Goal: Information Seeking & Learning: Check status

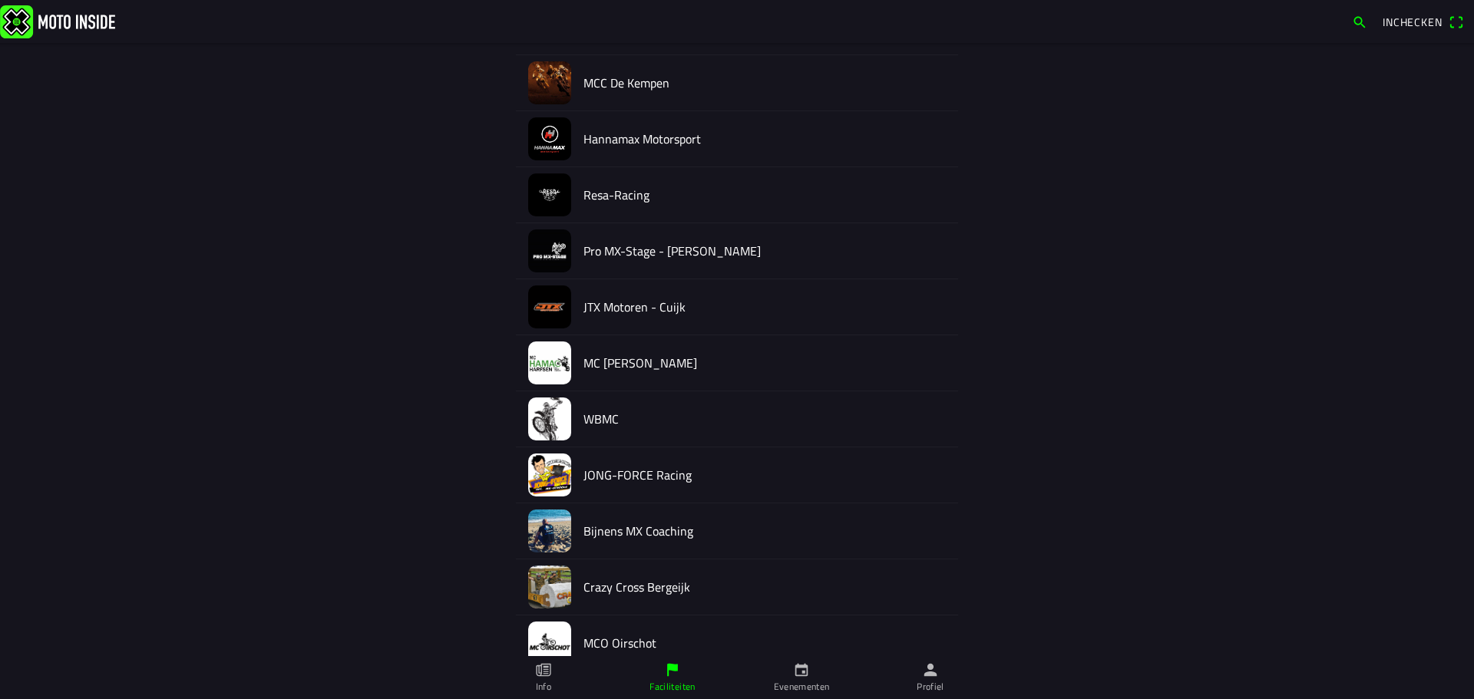
scroll to position [1337, 0]
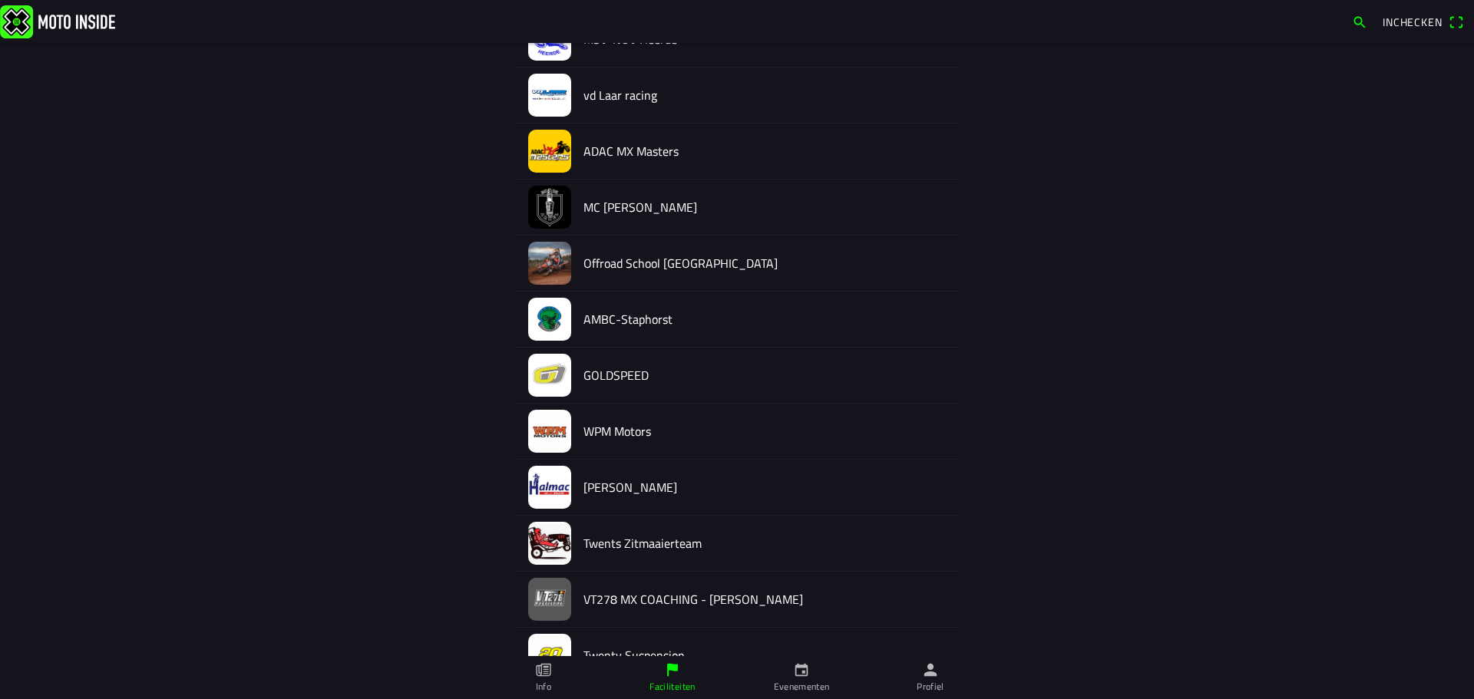
click at [616, 486] on h2 "[PERSON_NAME]" at bounding box center [764, 488] width 362 height 15
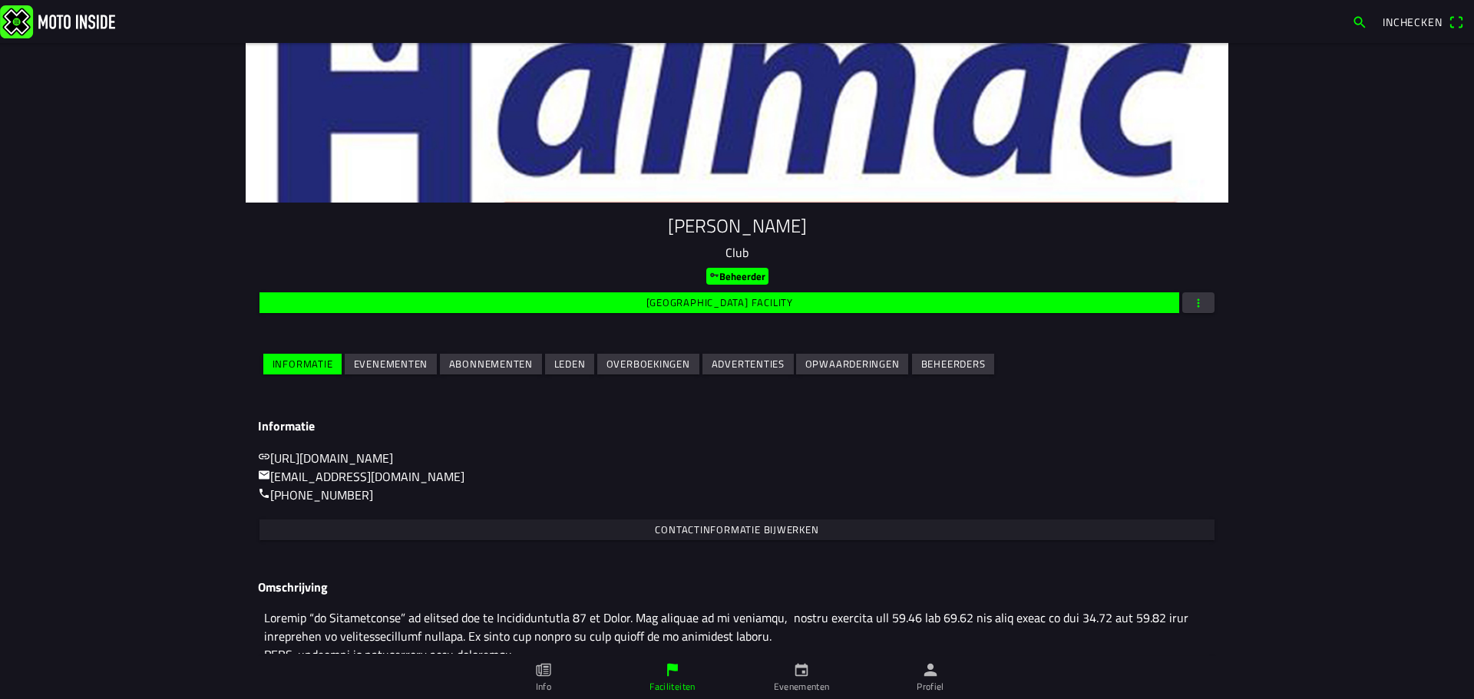
scroll to position [77, 0]
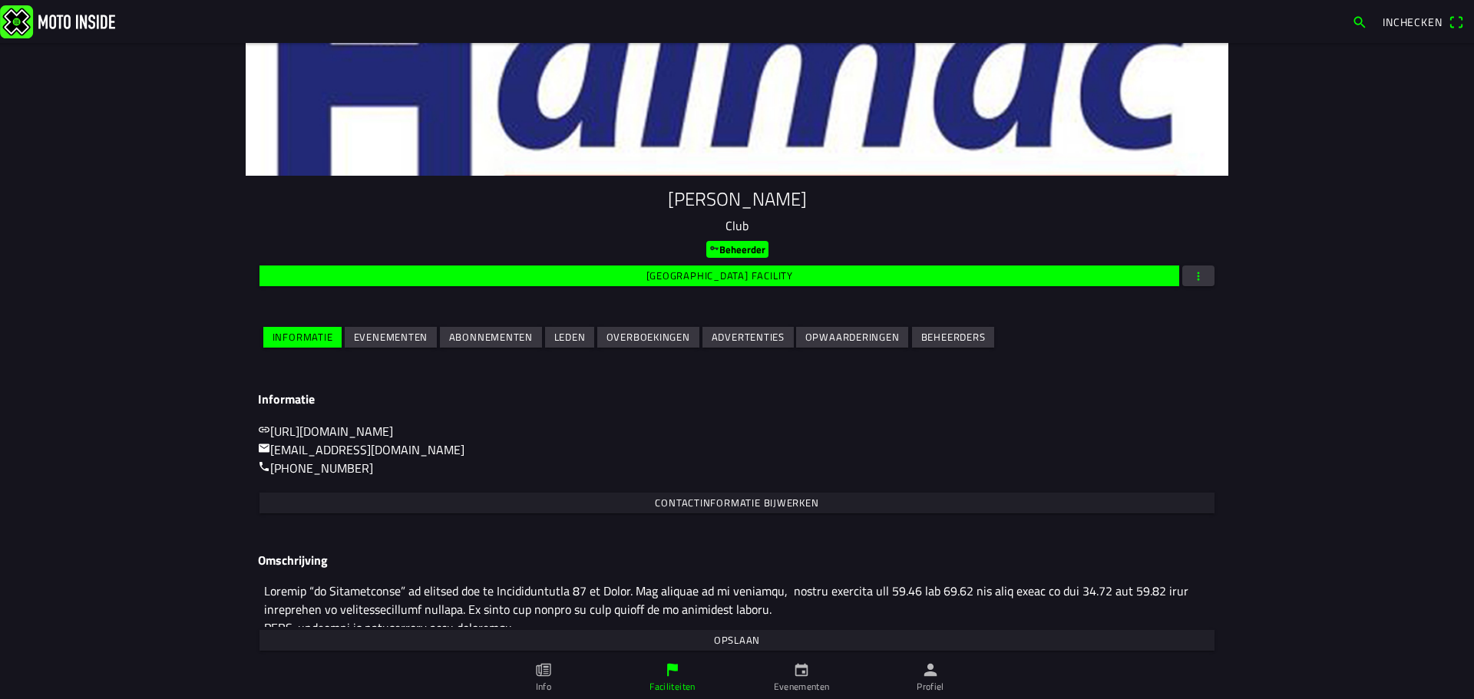
click at [388, 345] on span "Evenementen" at bounding box center [391, 337] width 74 height 21
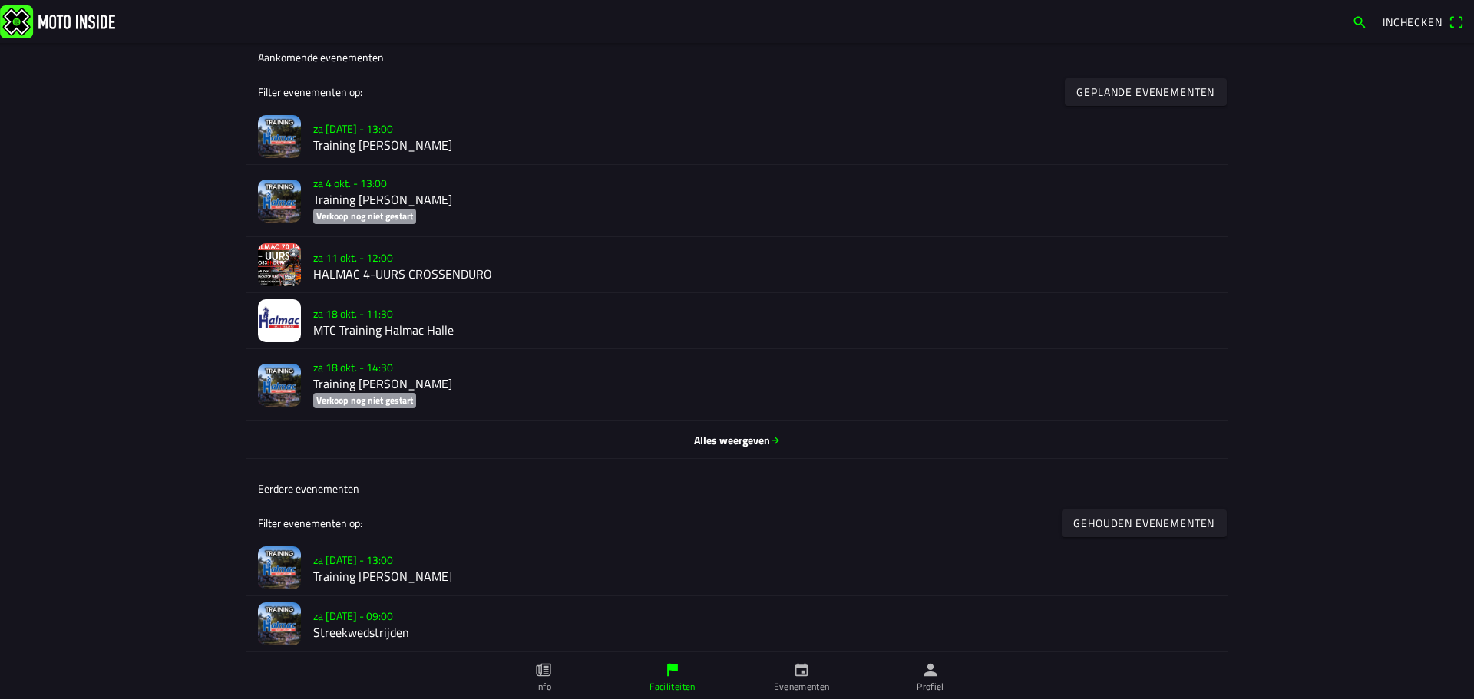
scroll to position [461, 0]
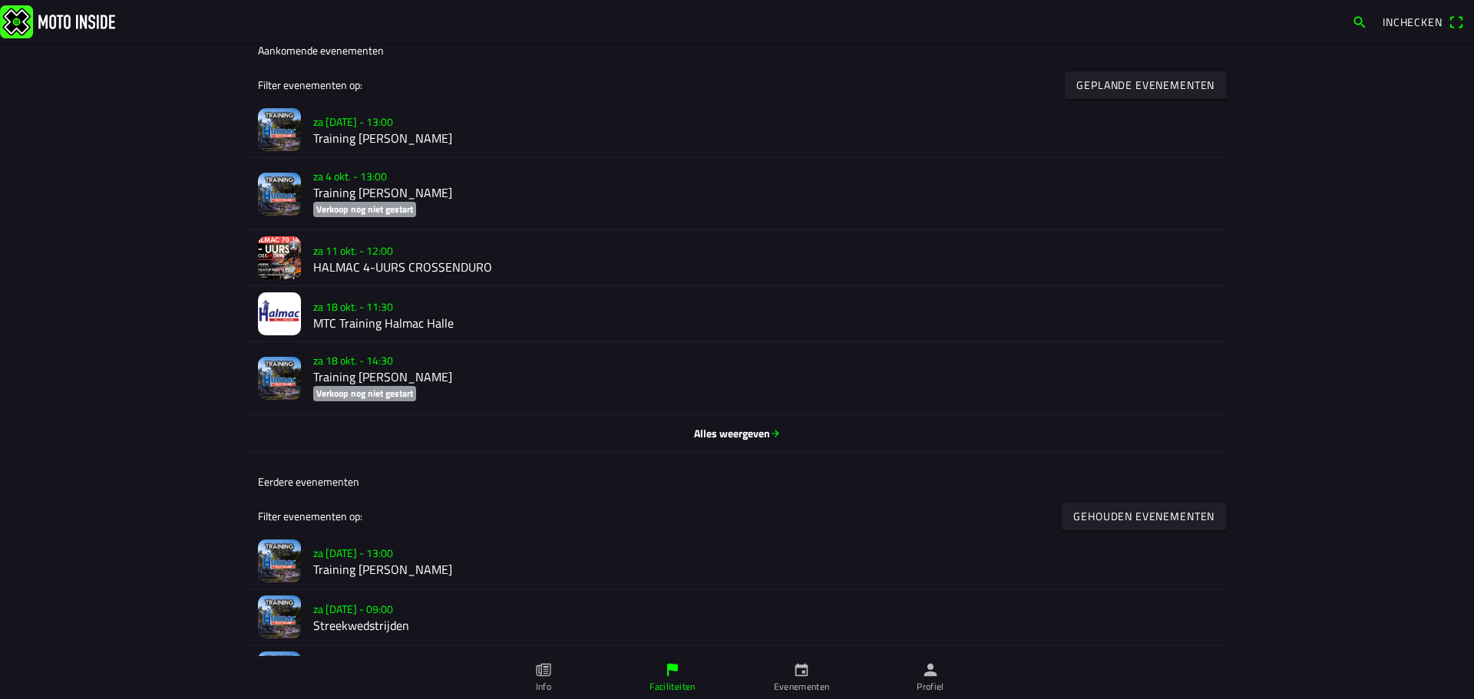
click at [405, 252] on h3 "za 11 okt. - 12:00" at bounding box center [764, 250] width 903 height 16
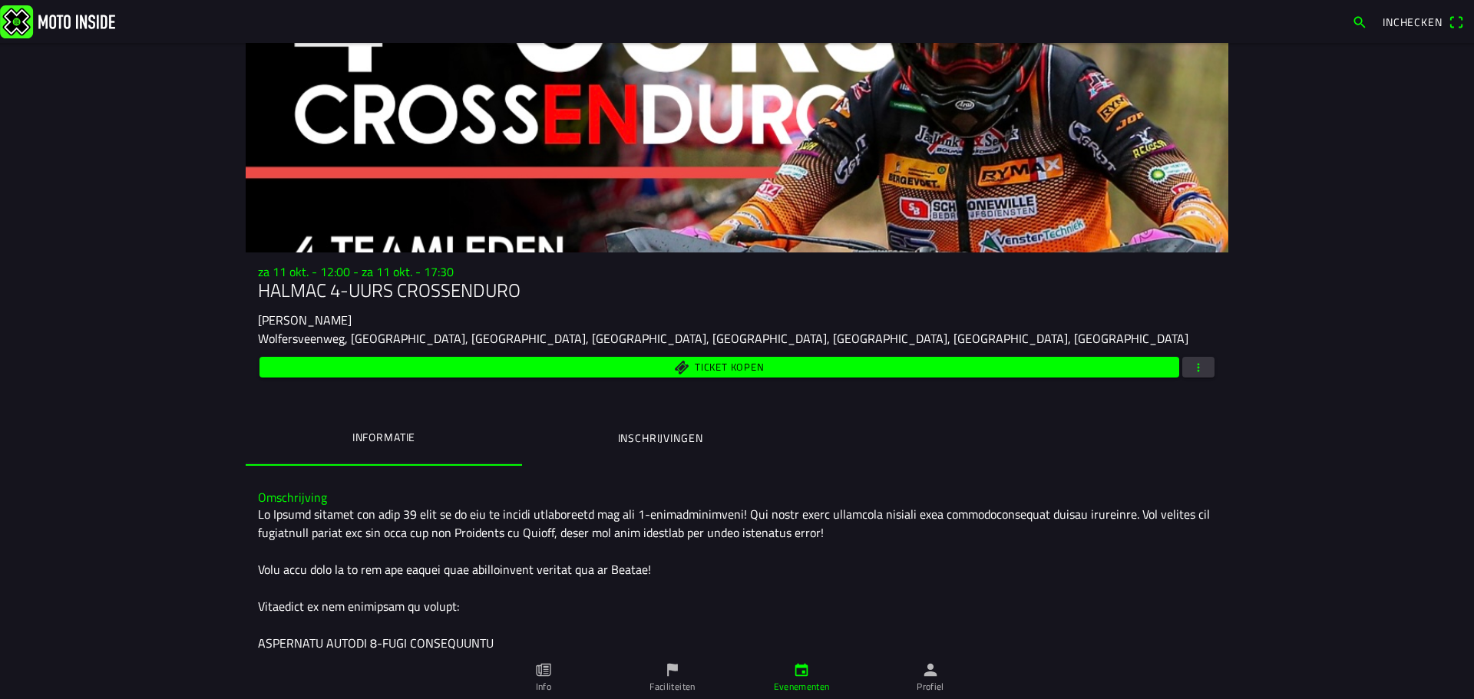
click at [666, 438] on ion-label "Inschrijvingen" at bounding box center [660, 438] width 85 height 17
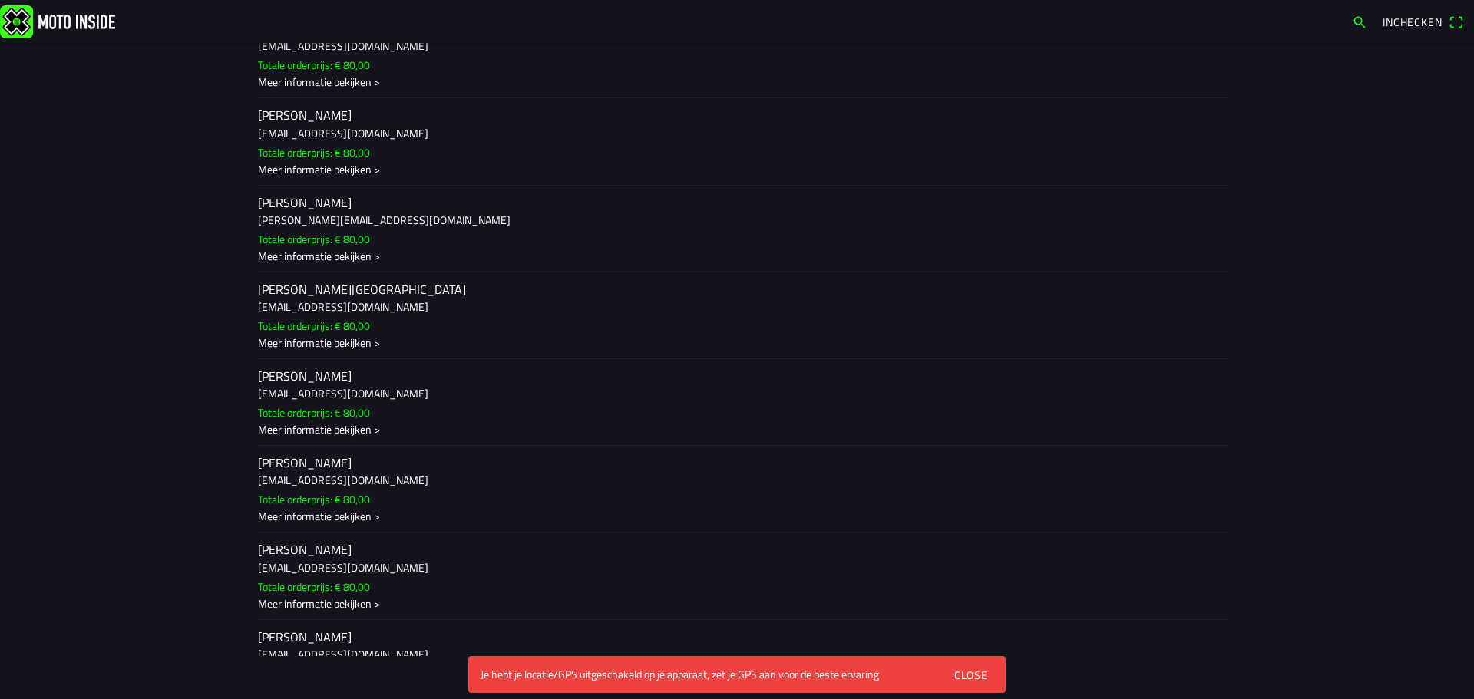
scroll to position [824, 0]
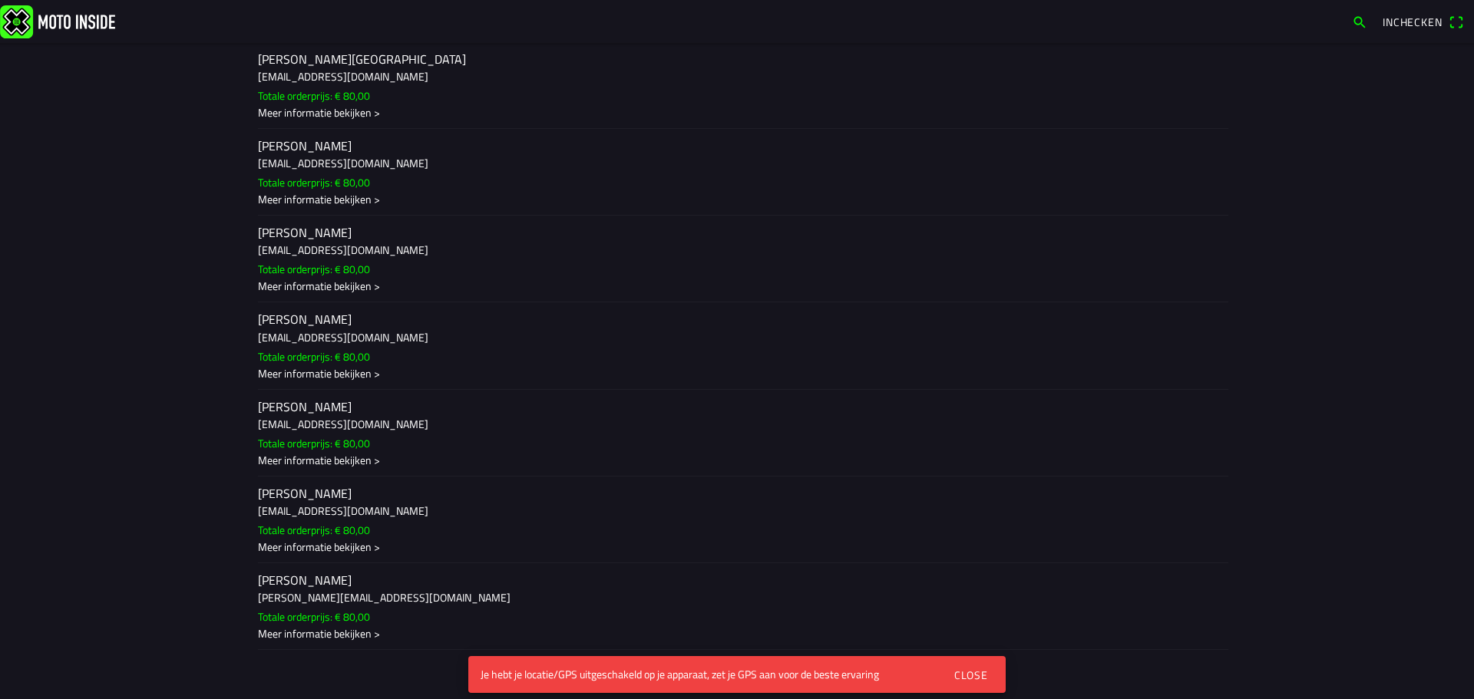
click at [336, 501] on ion-label "[PERSON_NAME] [EMAIL_ADDRESS][DOMAIN_NAME] Totale orderprijs: € 80,00 Meer info…" at bounding box center [737, 519] width 958 height 70
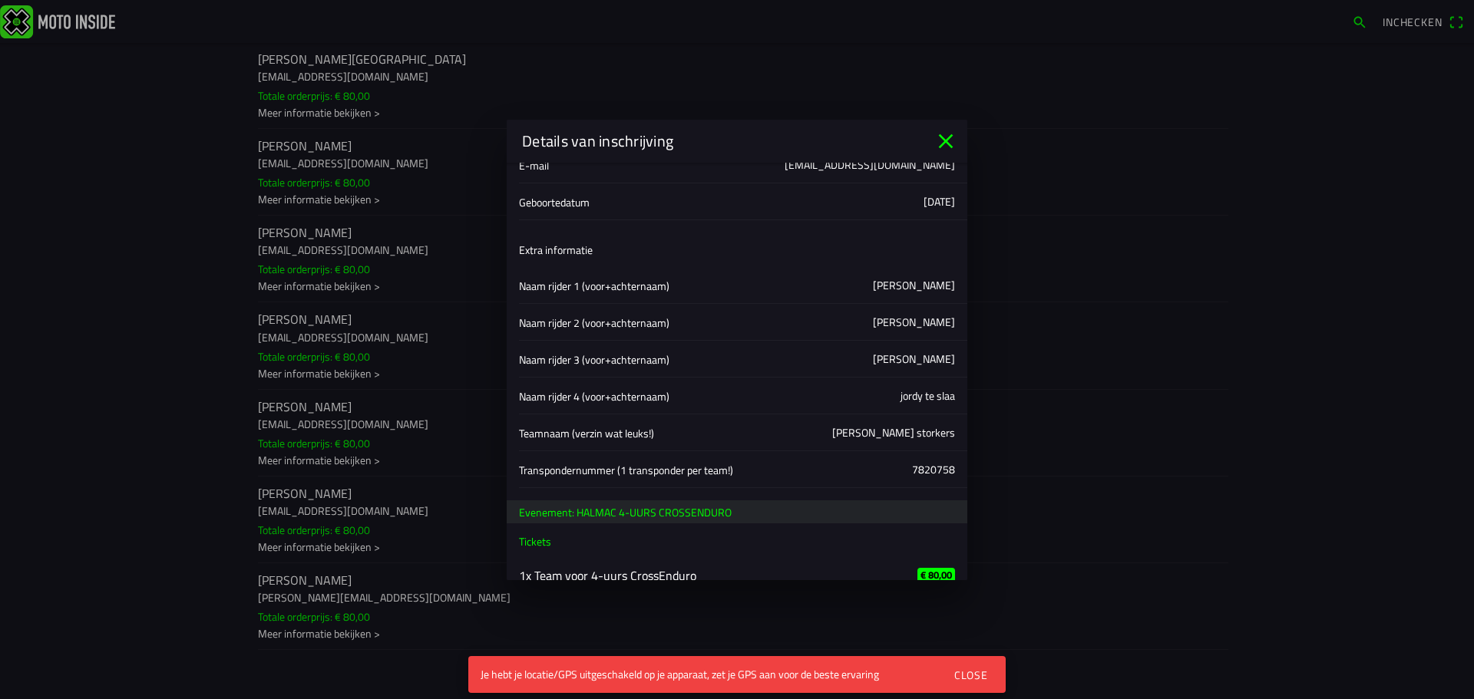
scroll to position [153, 0]
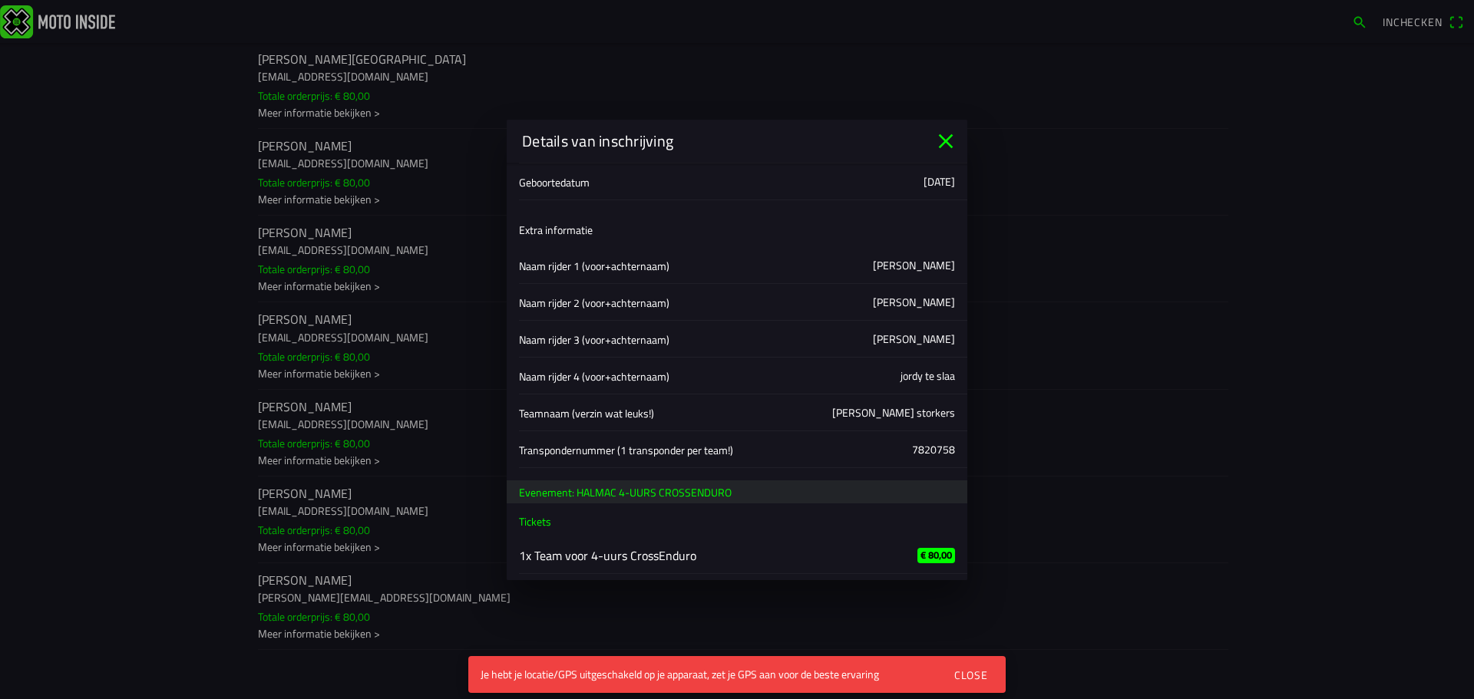
click at [945, 142] on icon "close" at bounding box center [946, 141] width 15 height 15
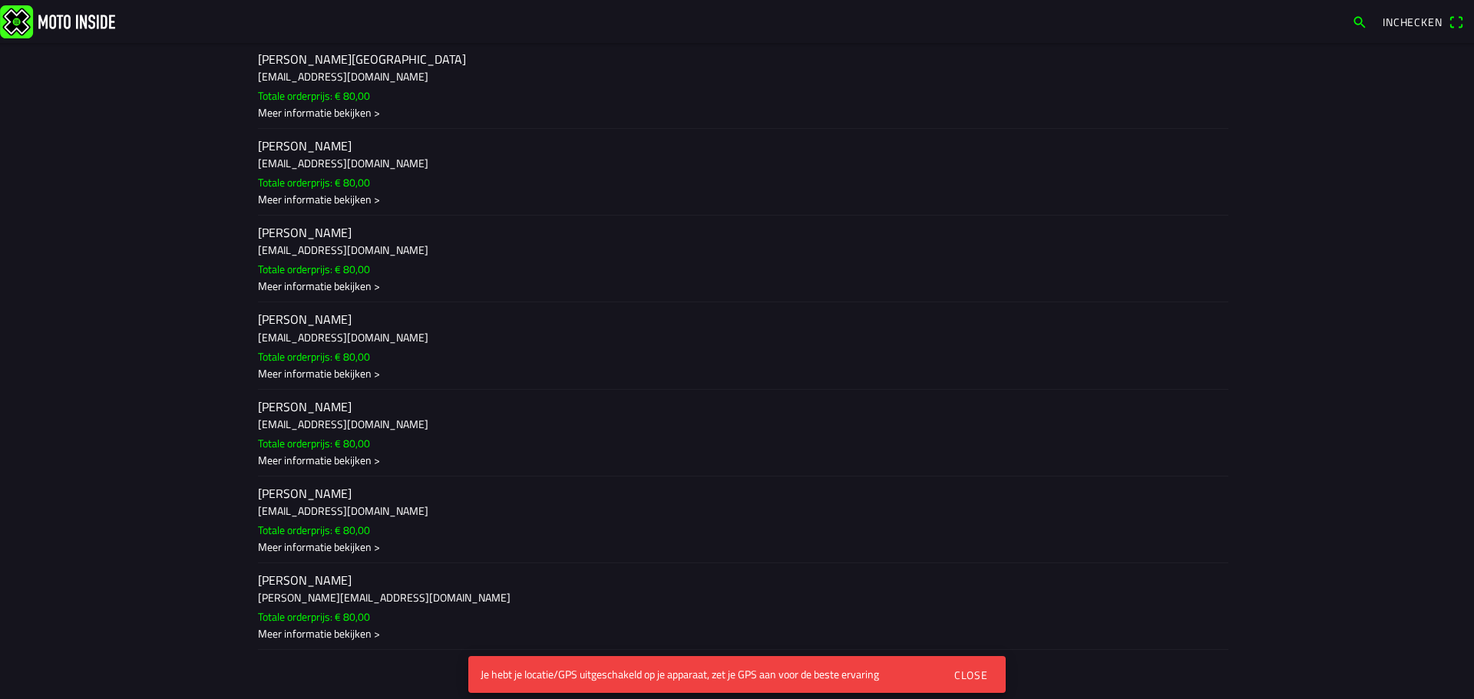
click at [350, 246] on h3 "[EMAIL_ADDRESS][DOMAIN_NAME]" at bounding box center [737, 250] width 958 height 16
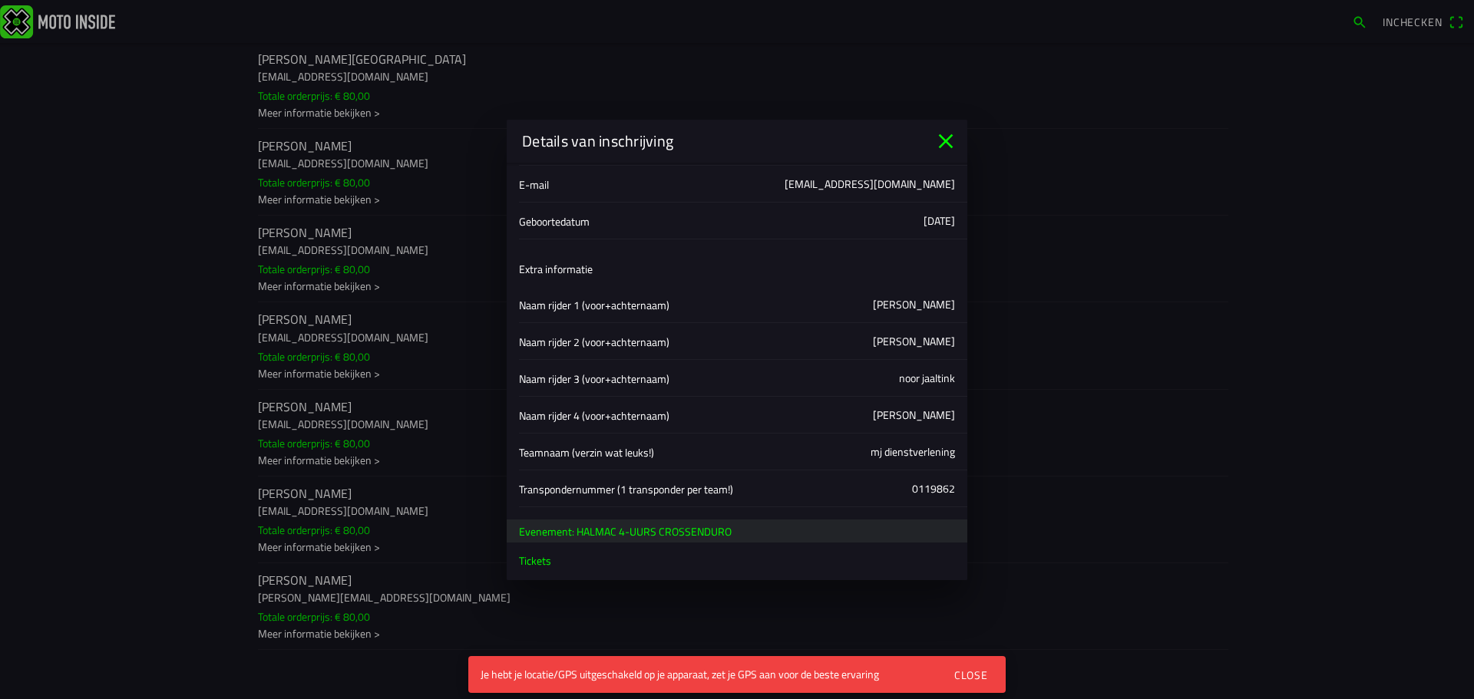
scroll to position [76, 0]
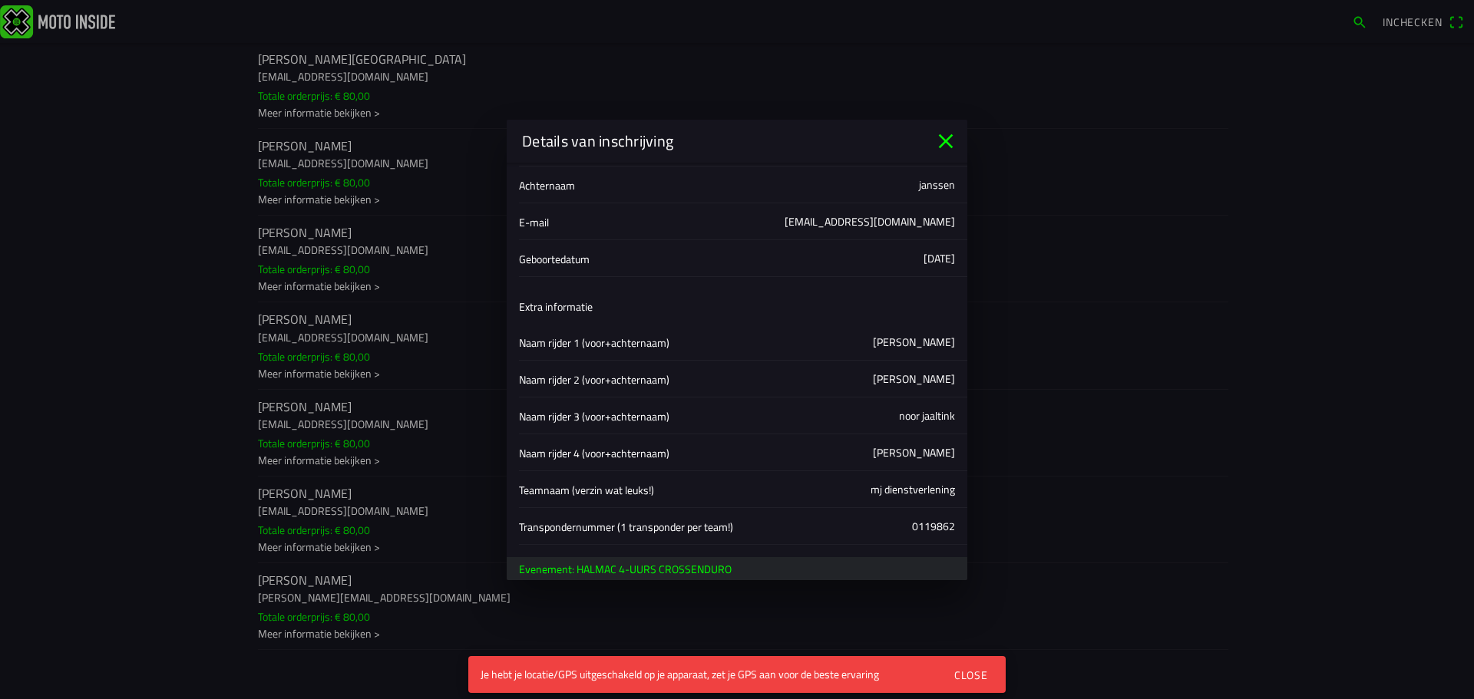
click at [940, 137] on icon "close" at bounding box center [945, 141] width 25 height 25
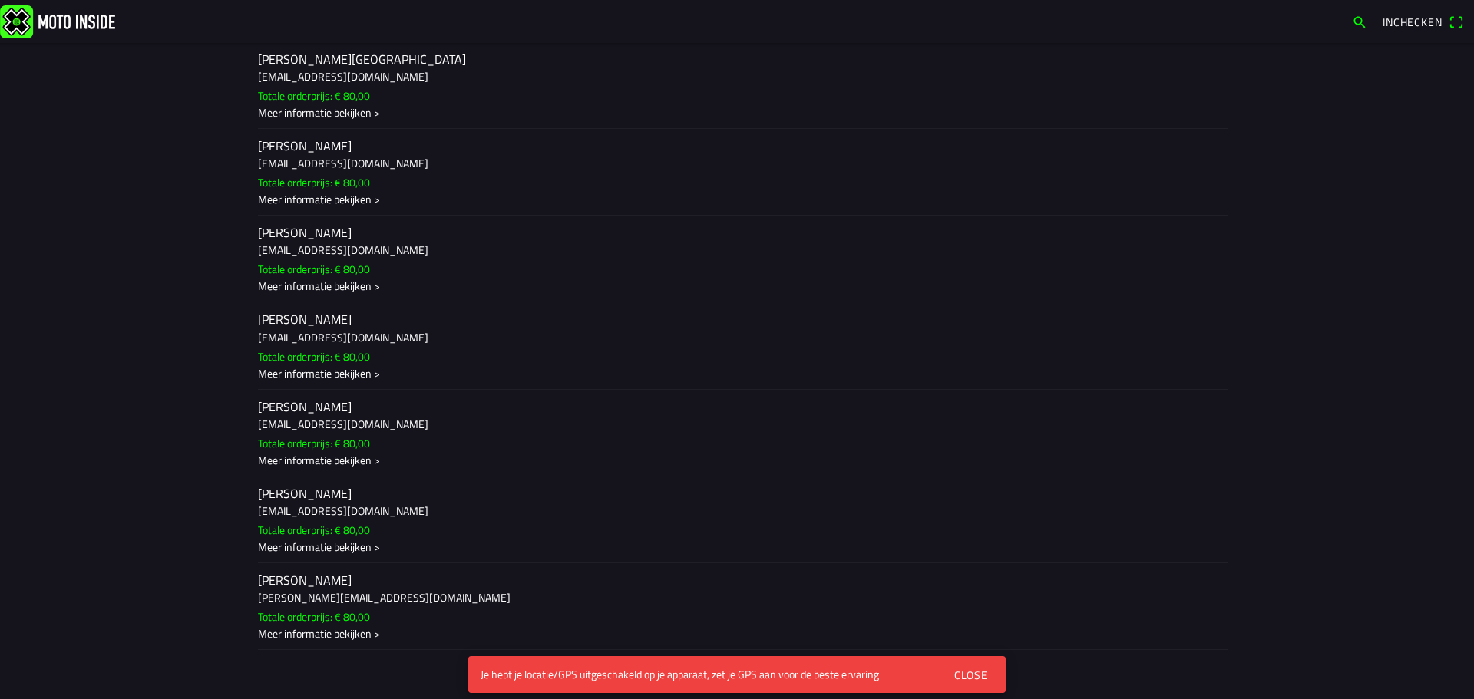
click at [323, 64] on h2 "[PERSON_NAME][GEOGRAPHIC_DATA]" at bounding box center [737, 58] width 958 height 15
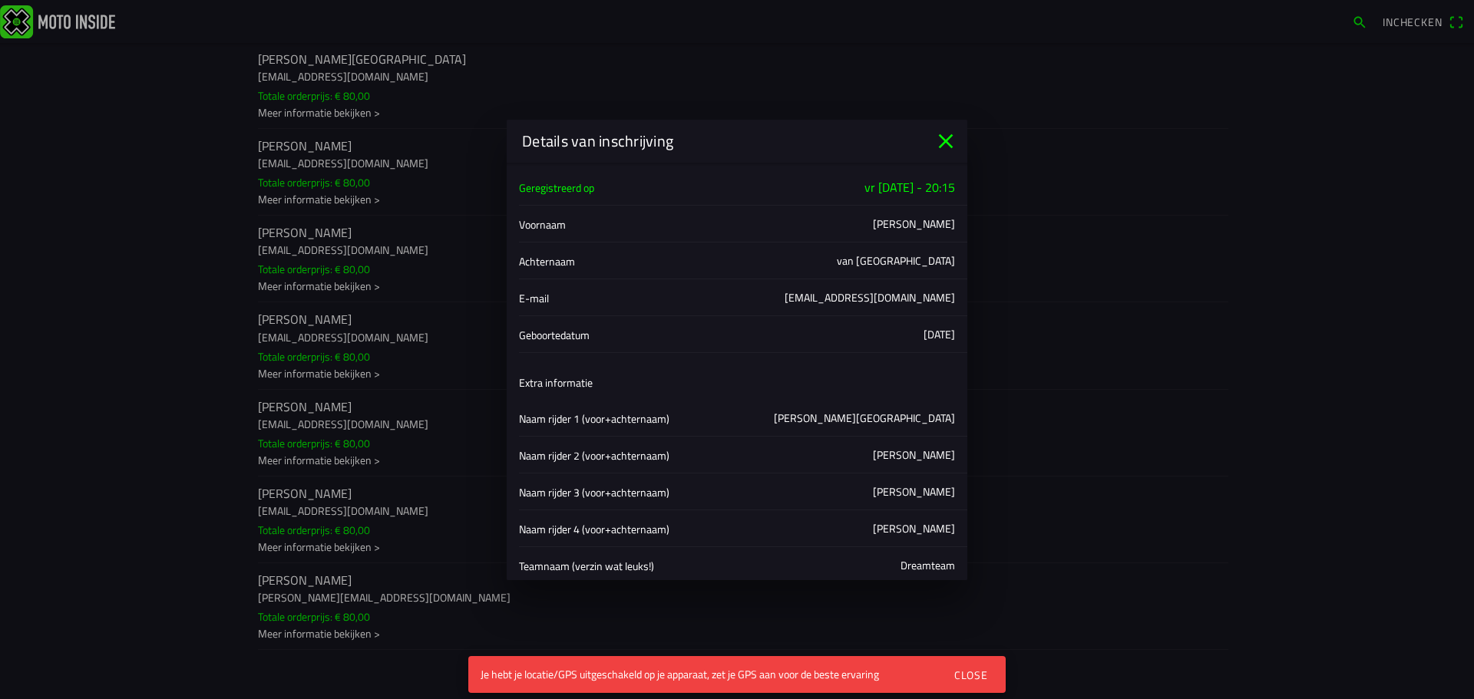
click at [947, 147] on icon "close" at bounding box center [945, 141] width 25 height 25
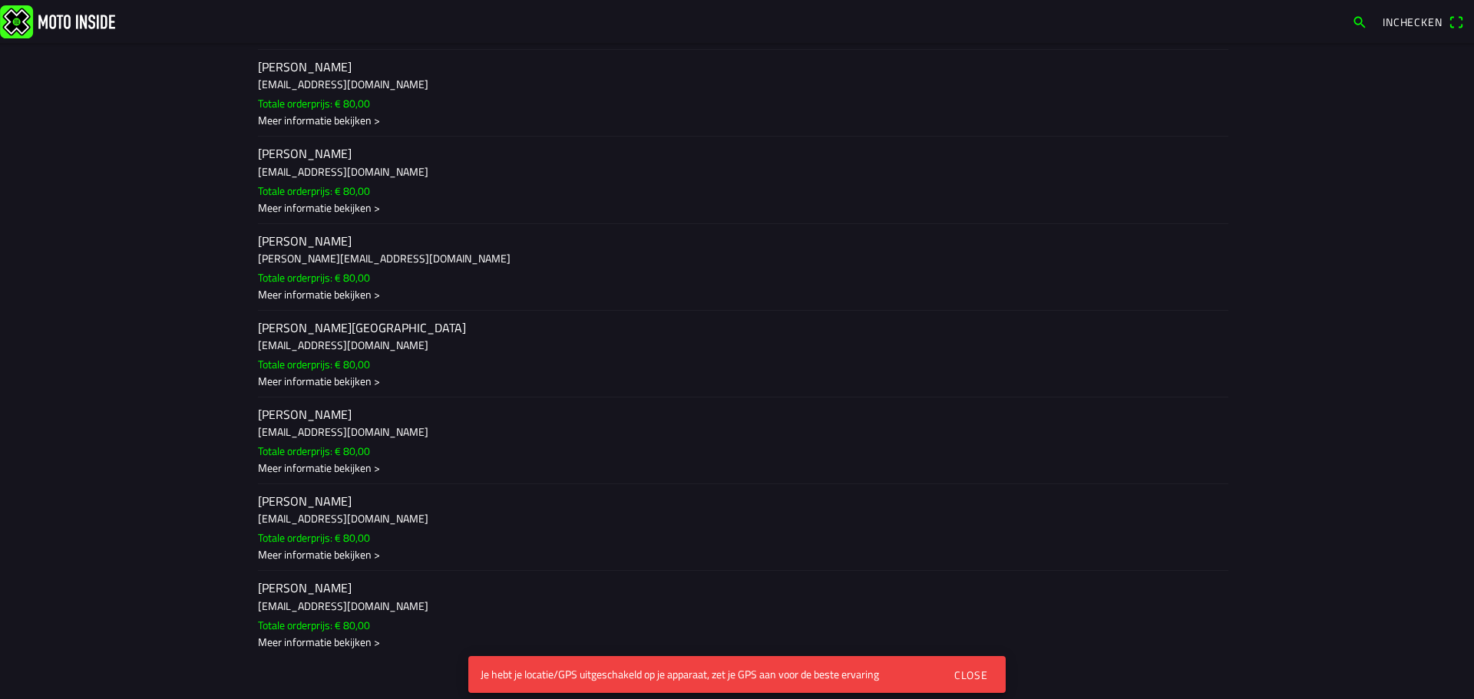
scroll to position [517, 0]
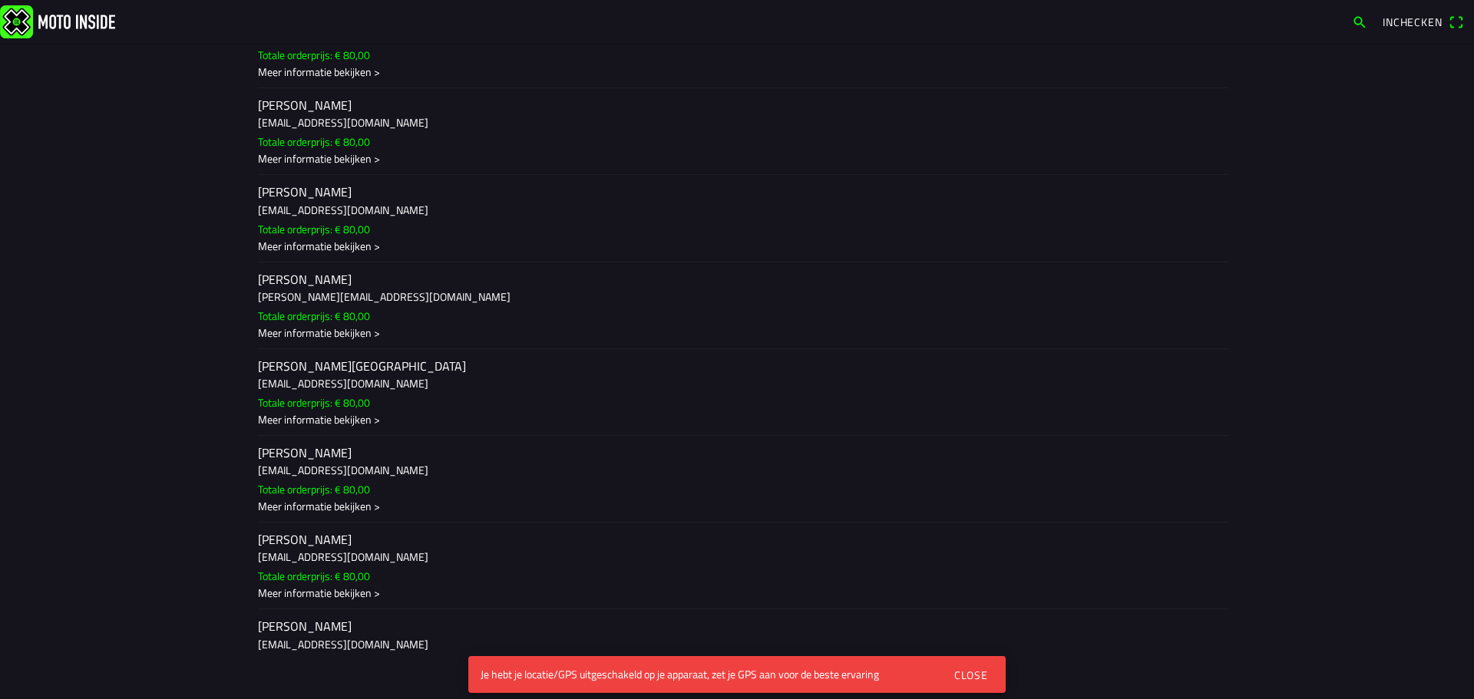
click at [533, 140] on ion-label "[PERSON_NAME] [EMAIL_ADDRESS][DOMAIN_NAME] Totale orderprijs: € 80,00 Meer info…" at bounding box center [737, 132] width 958 height 70
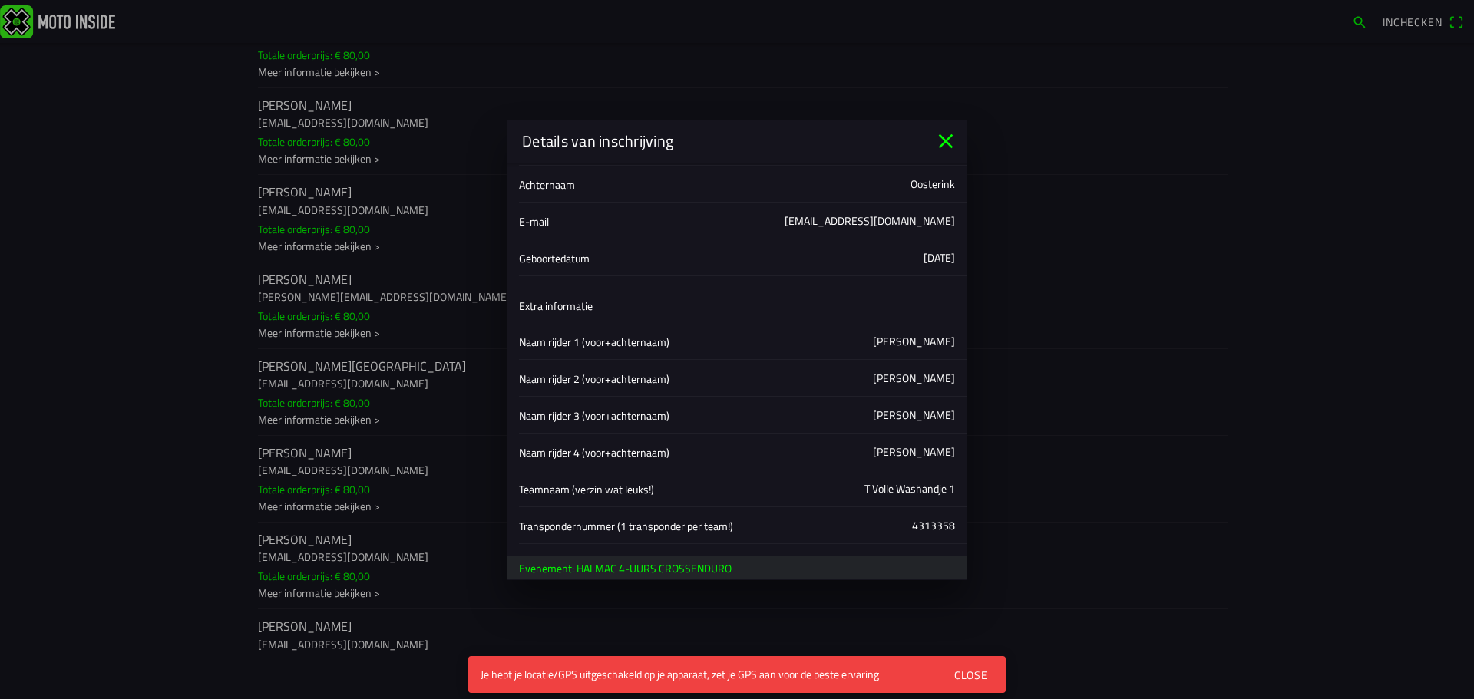
scroll to position [153, 0]
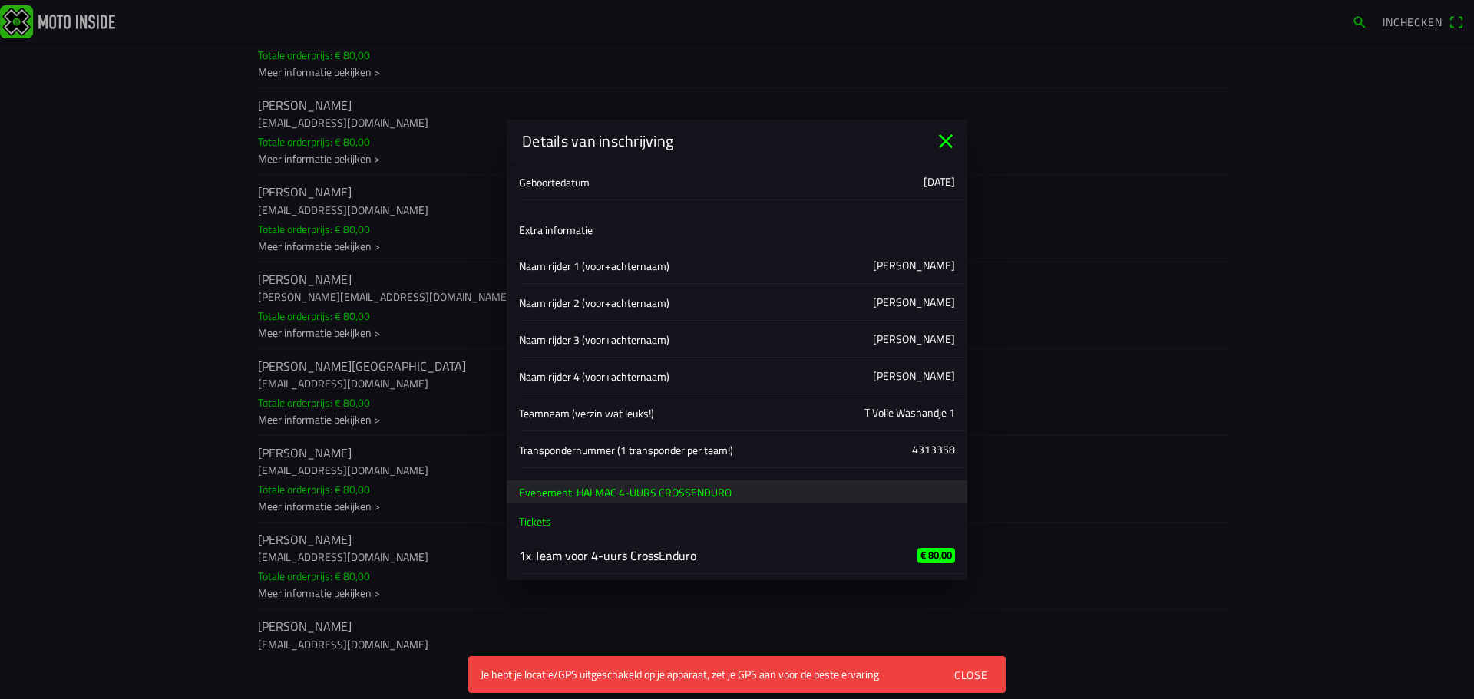
click at [947, 141] on icon "close" at bounding box center [945, 141] width 25 height 25
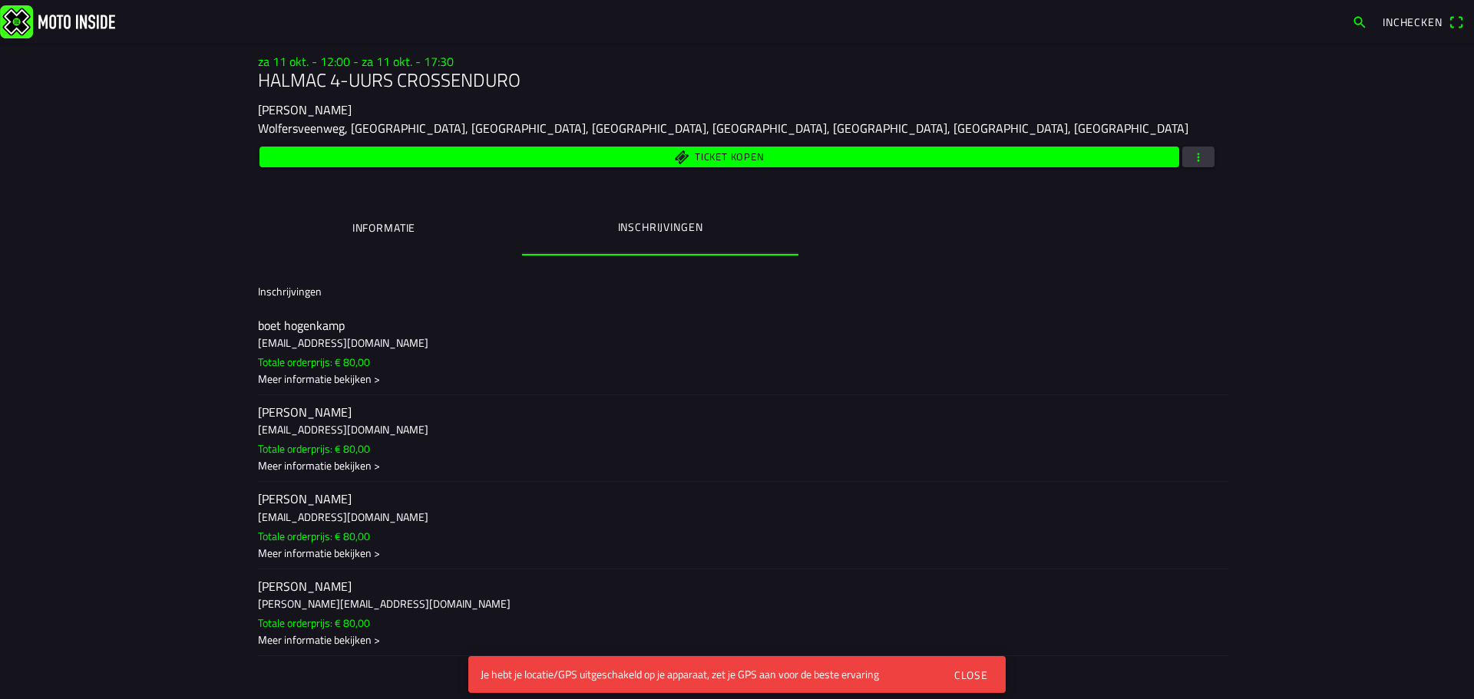
scroll to position [0, 0]
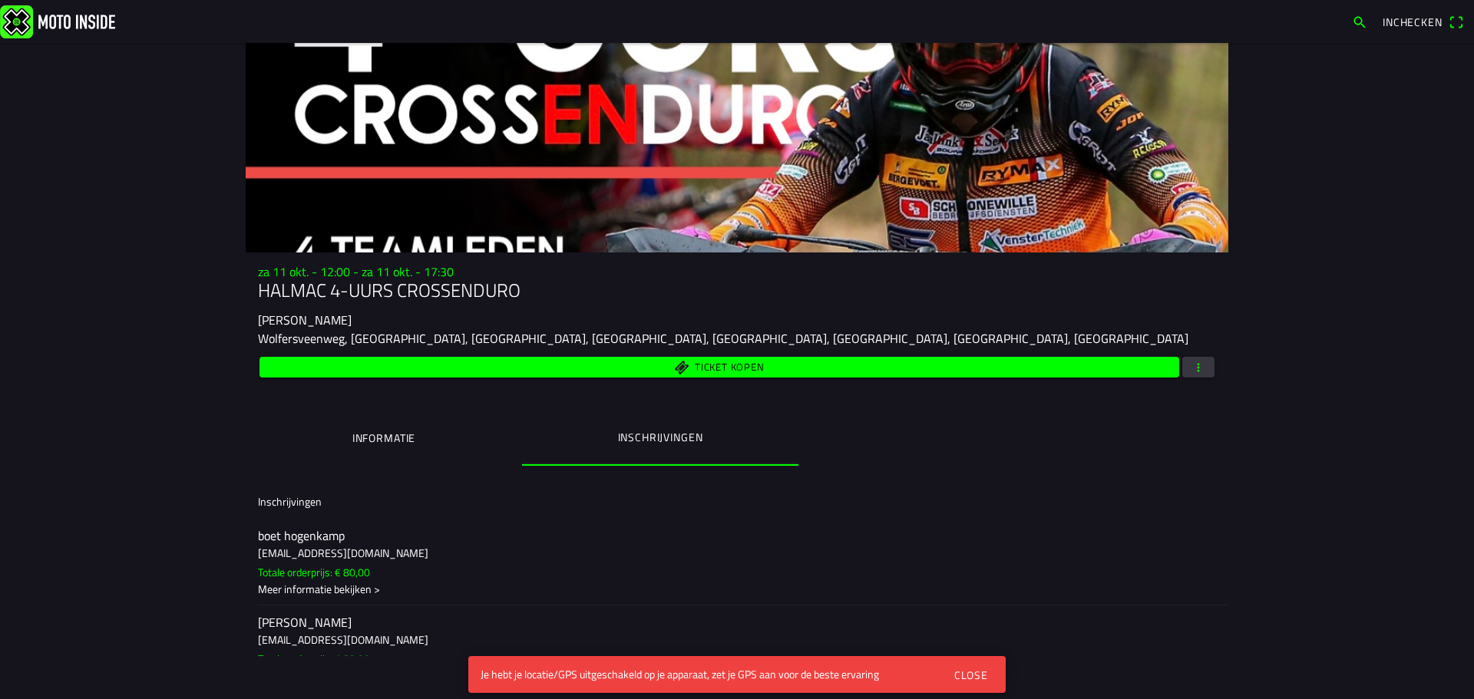
click at [1191, 366] on span "button" at bounding box center [1198, 367] width 14 height 21
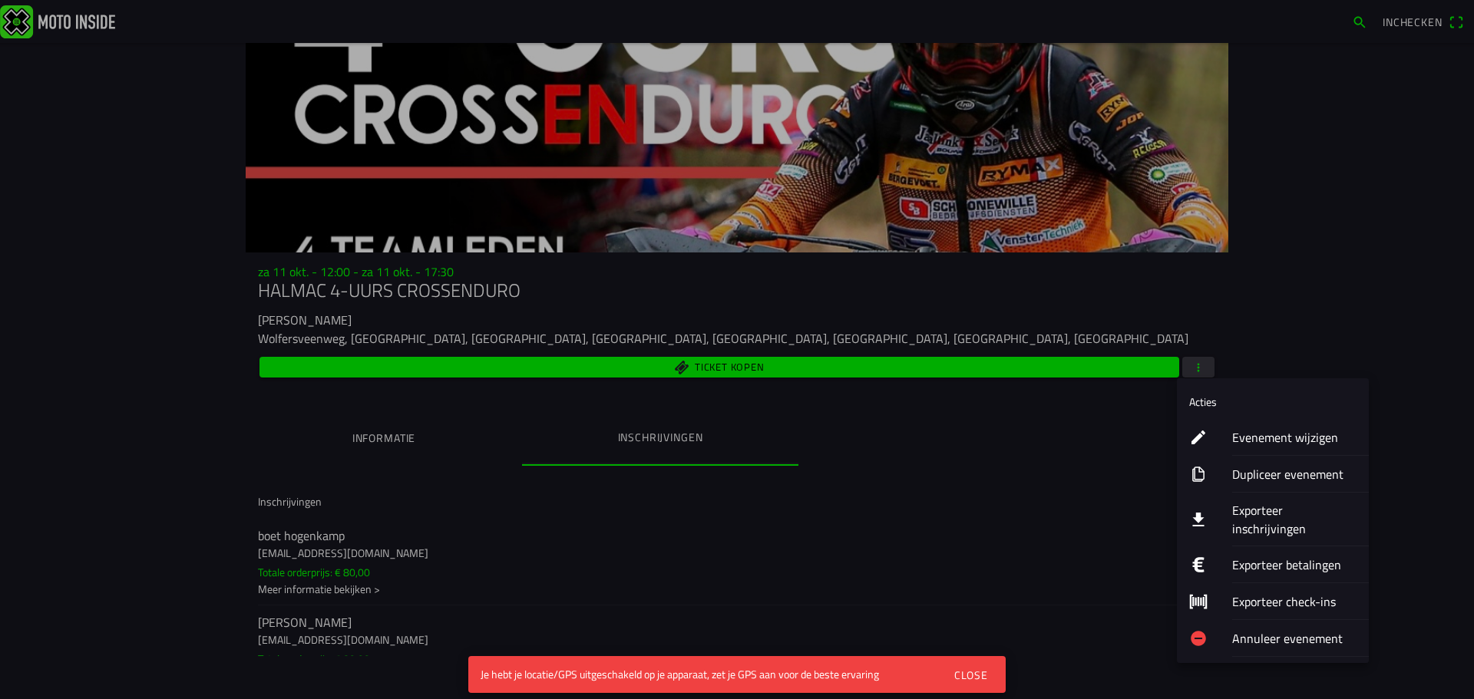
click at [1291, 434] on ion-label "Evenement wijzigen" at bounding box center [1294, 437] width 124 height 18
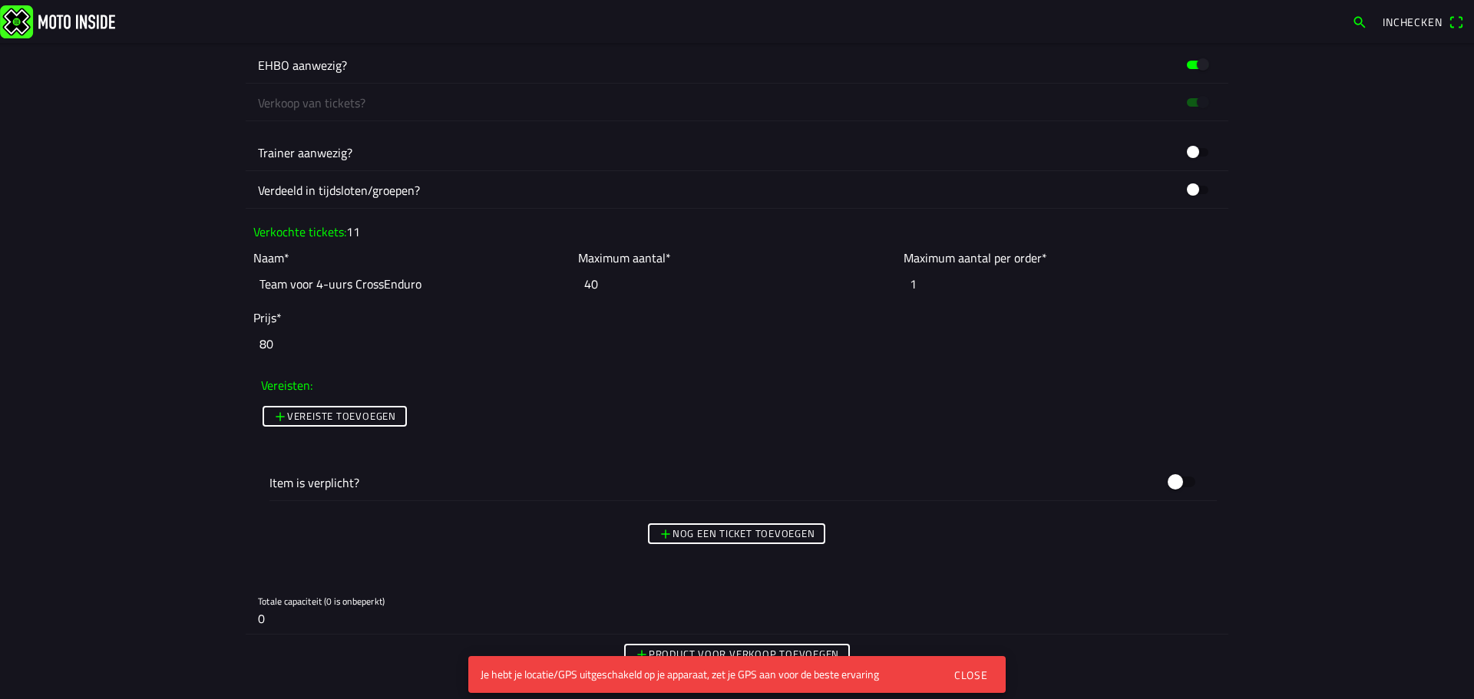
scroll to position [1305, 0]
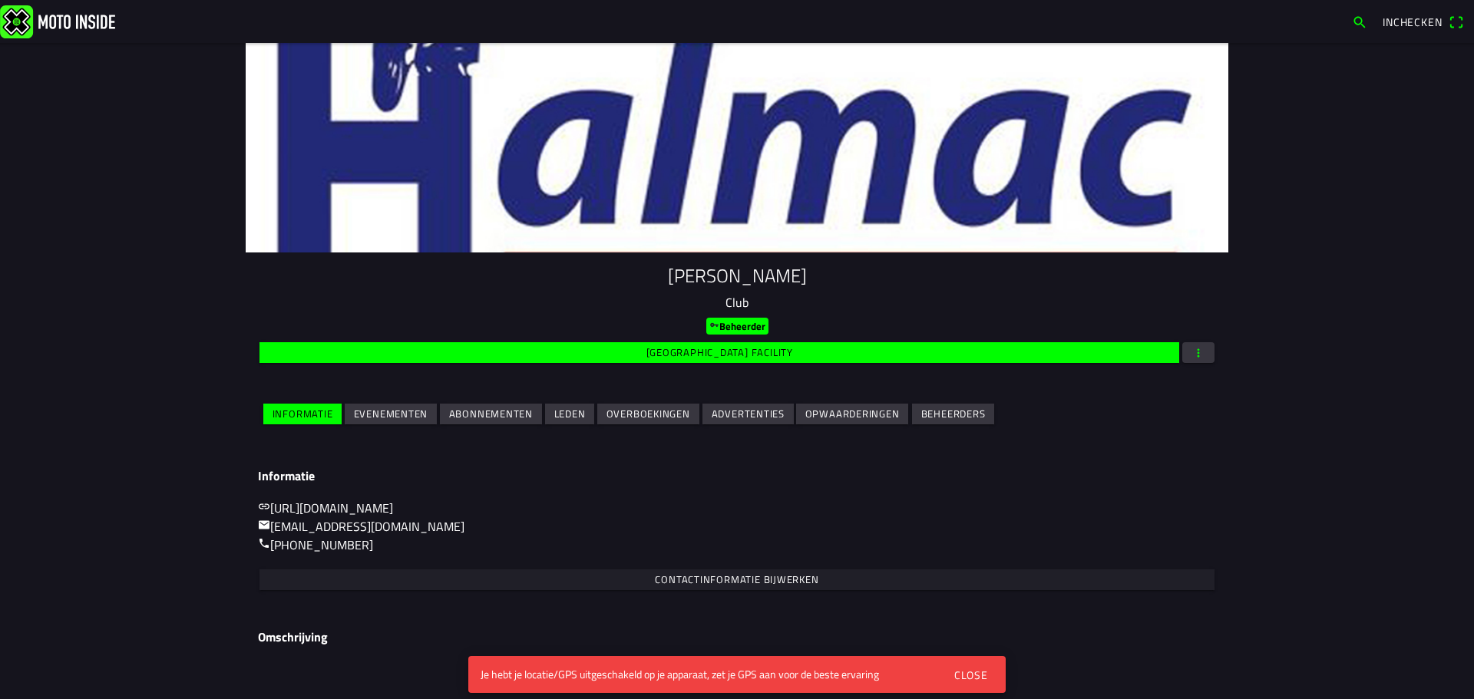
click at [0, 0] on slot "Evenementen" at bounding box center [0, 0] width 0 height 0
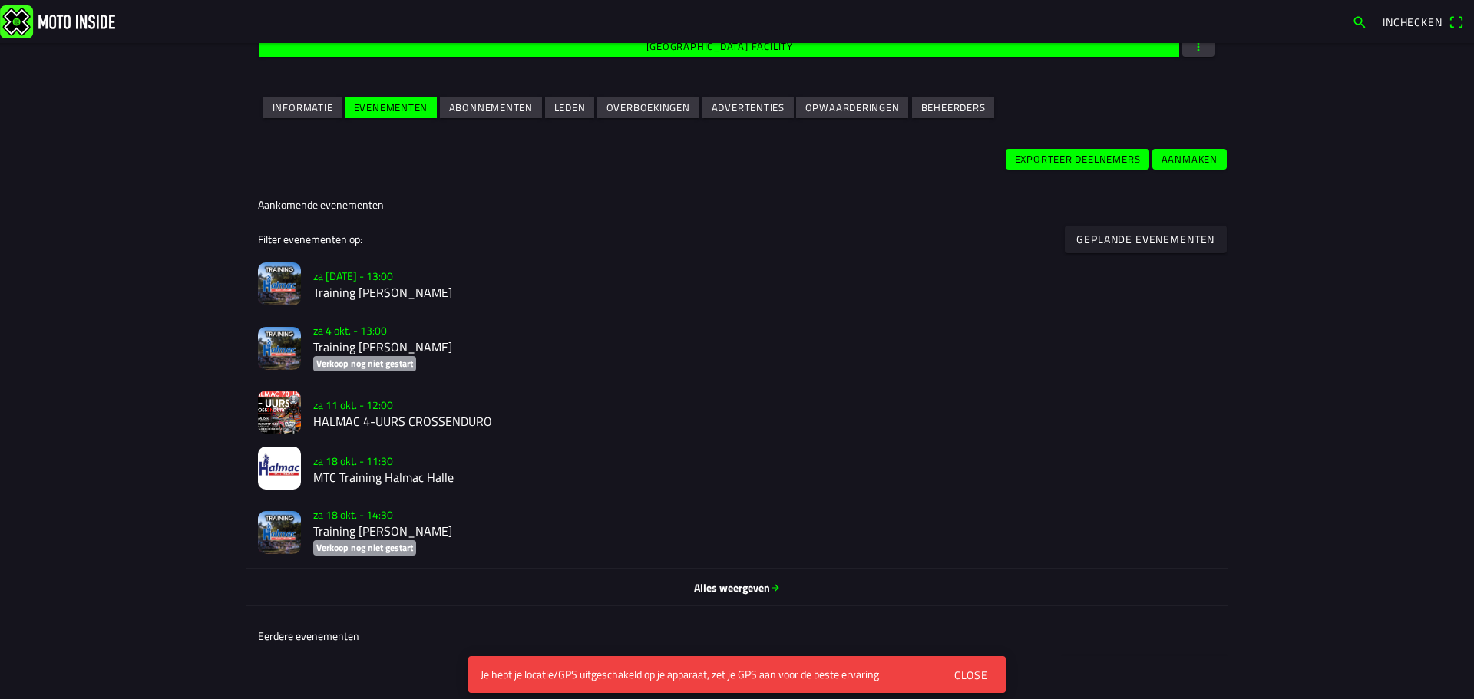
scroll to position [307, 0]
click at [358, 285] on h2 "Training [PERSON_NAME]" at bounding box center [764, 292] width 903 height 15
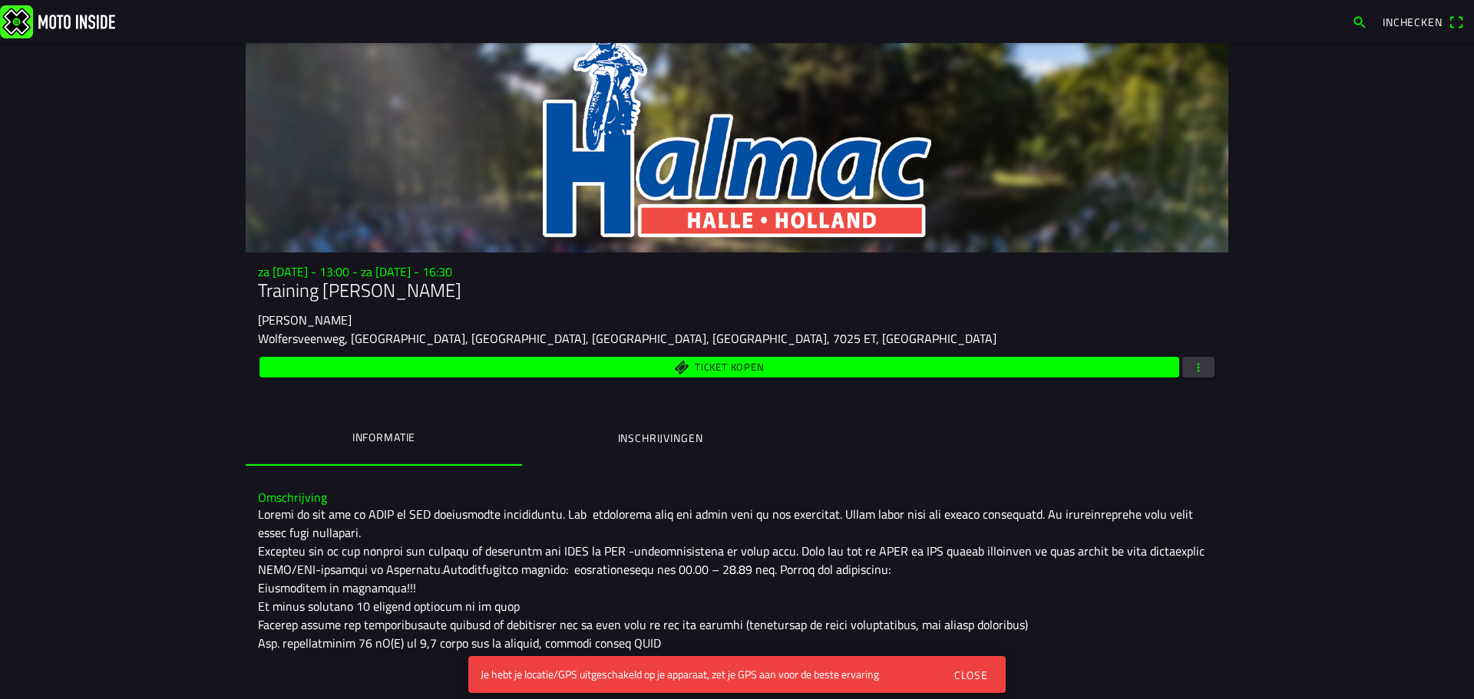
click at [619, 425] on button "Inschrijvingen" at bounding box center [660, 438] width 276 height 52
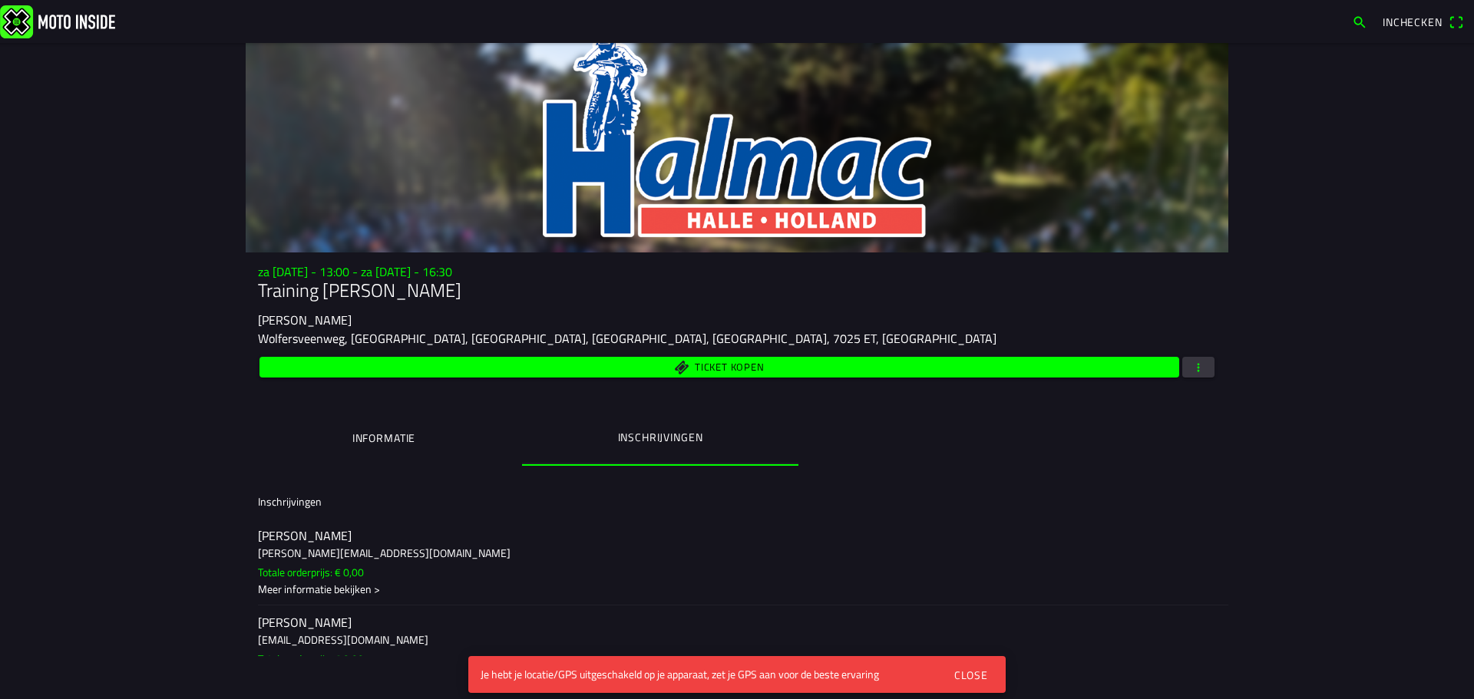
scroll to position [129, 0]
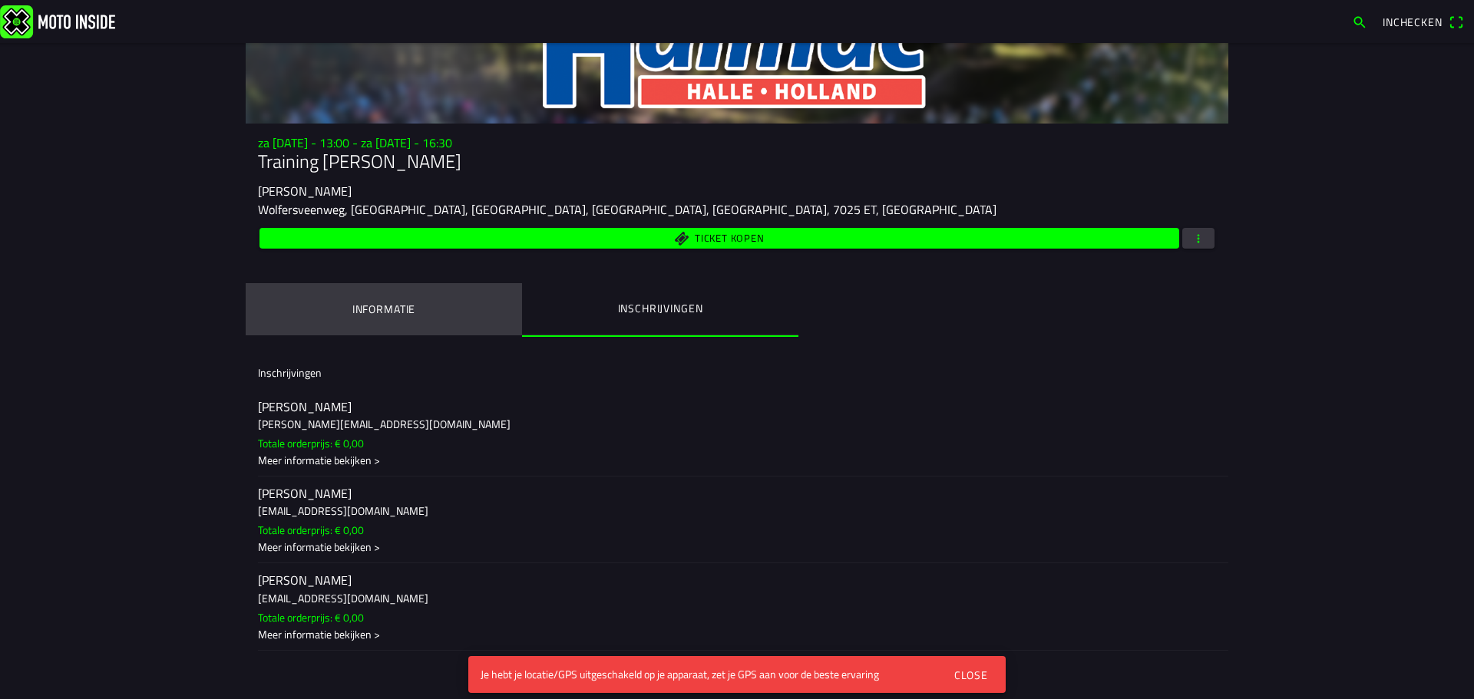
click at [480, 325] on button "Informatie" at bounding box center [384, 309] width 276 height 52
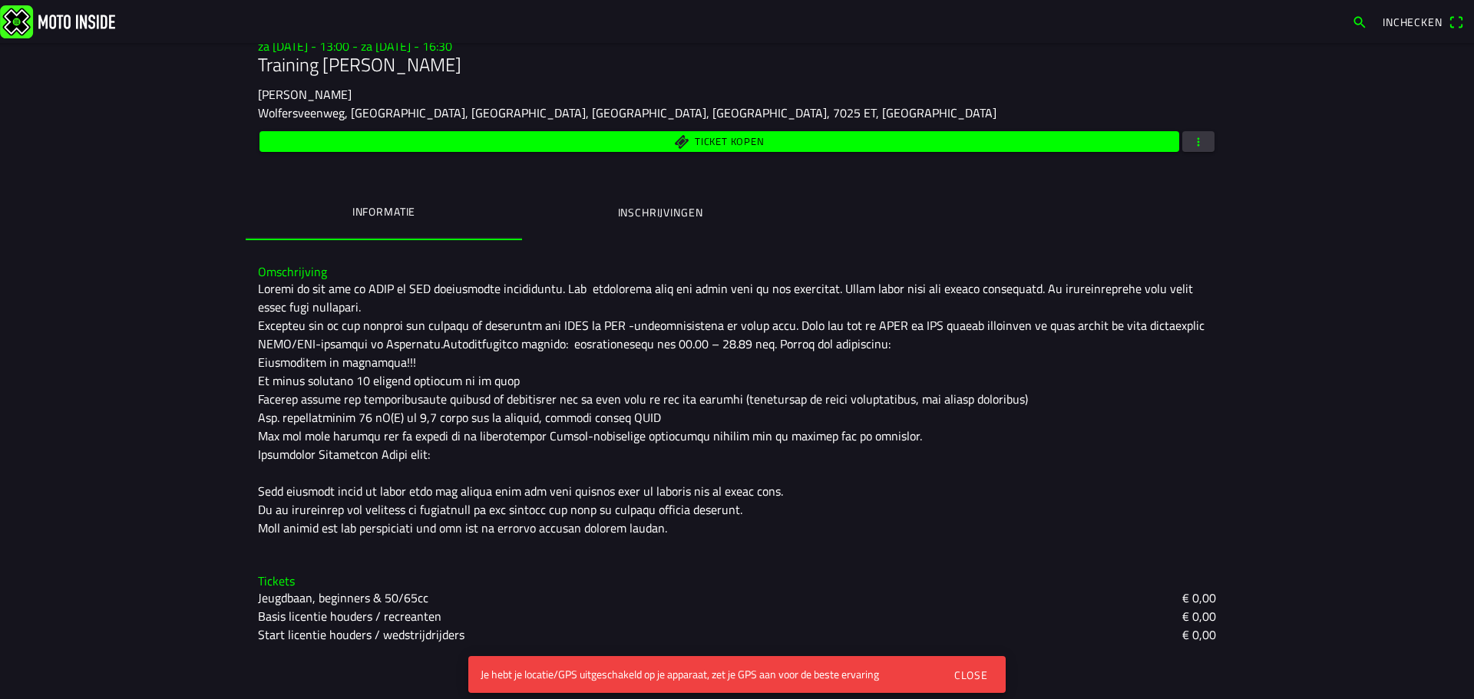
scroll to position [0, 0]
